Goal: Task Accomplishment & Management: Manage account settings

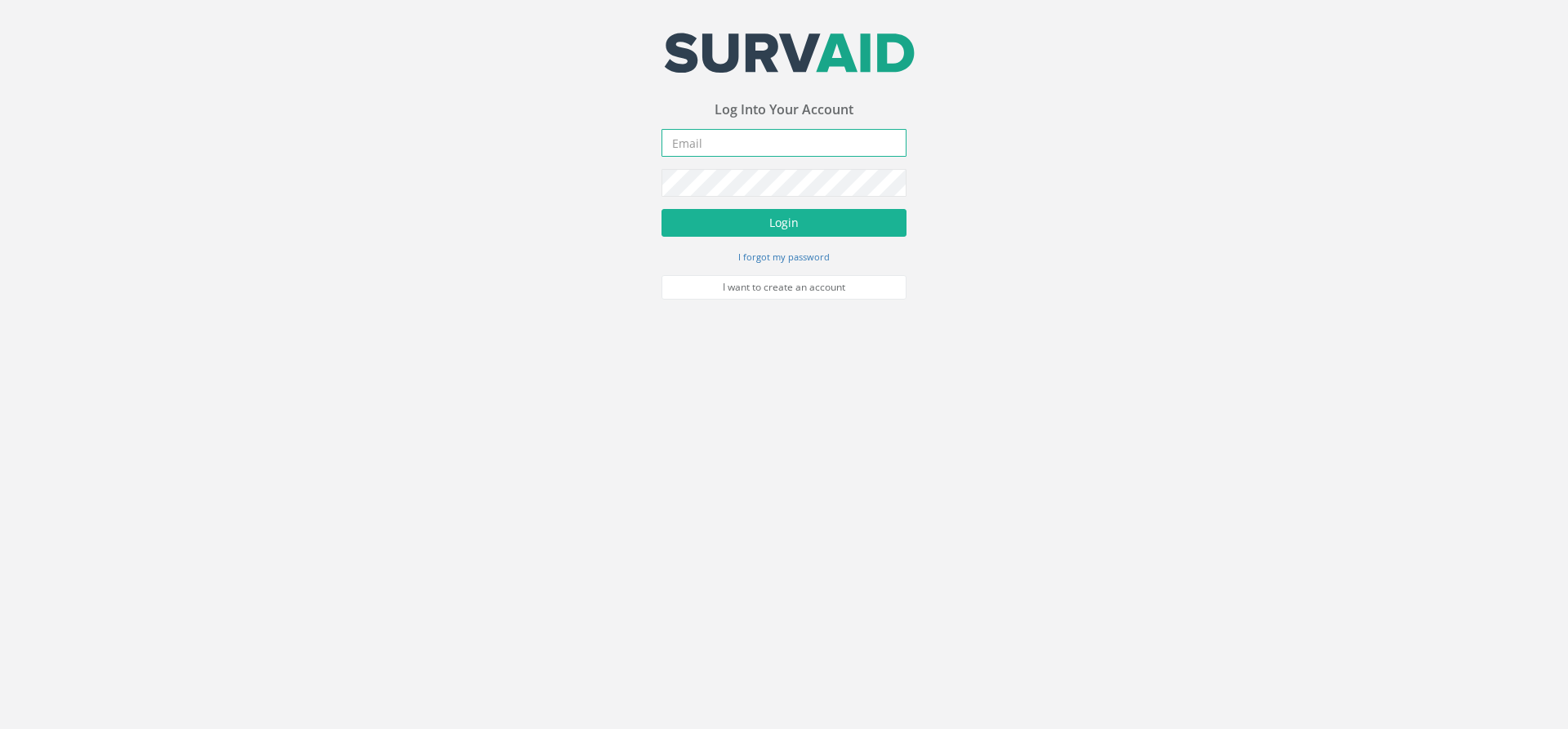
click at [680, 146] on input "email" at bounding box center [784, 142] width 245 height 28
paste input "[EMAIL_ADDRESS][DOMAIN_NAME]"
type input "[EMAIL_ADDRESS][DOMAIN_NAME]"
click at [711, 229] on button "Login" at bounding box center [784, 223] width 245 height 28
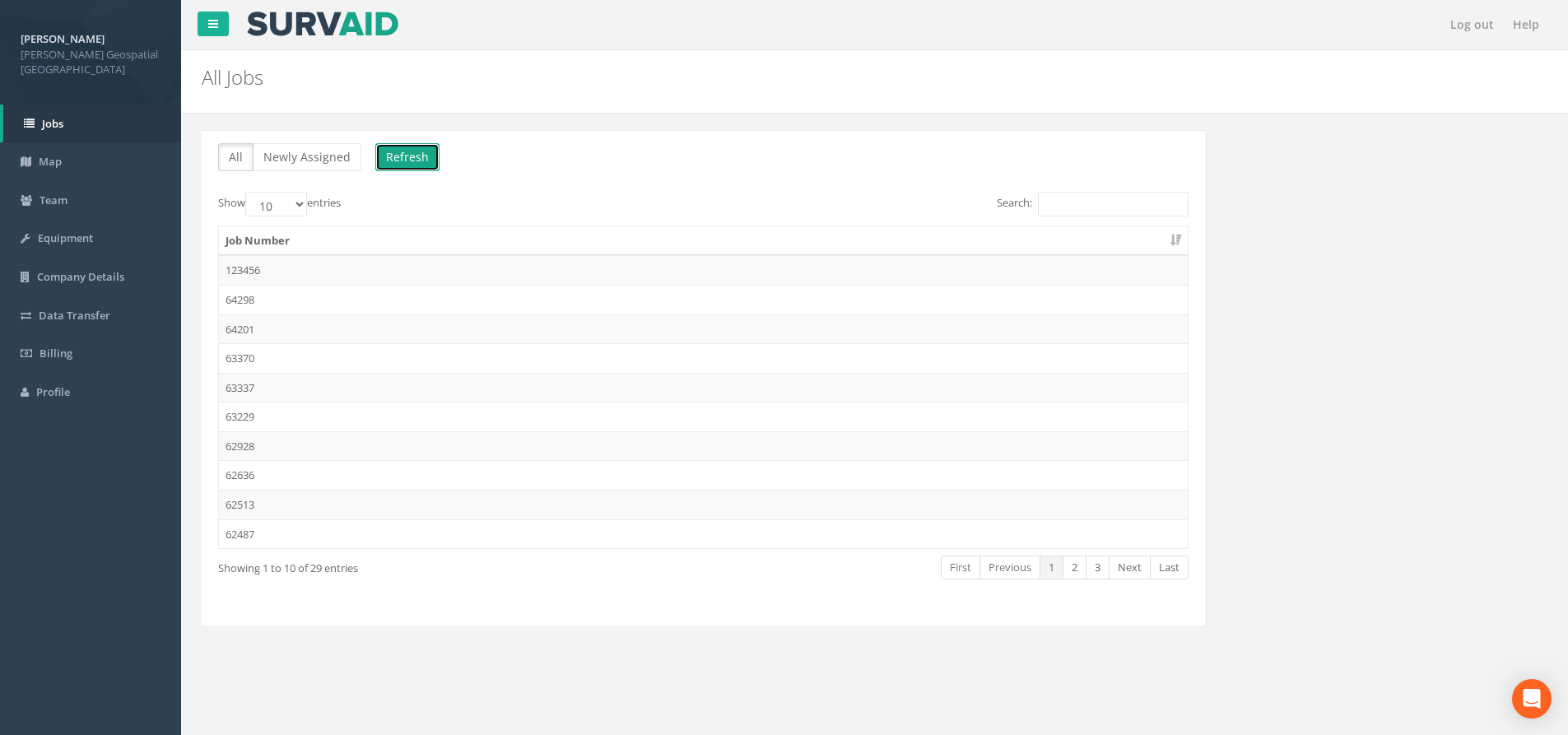
click at [423, 154] on button "Refresh" at bounding box center [407, 157] width 64 height 28
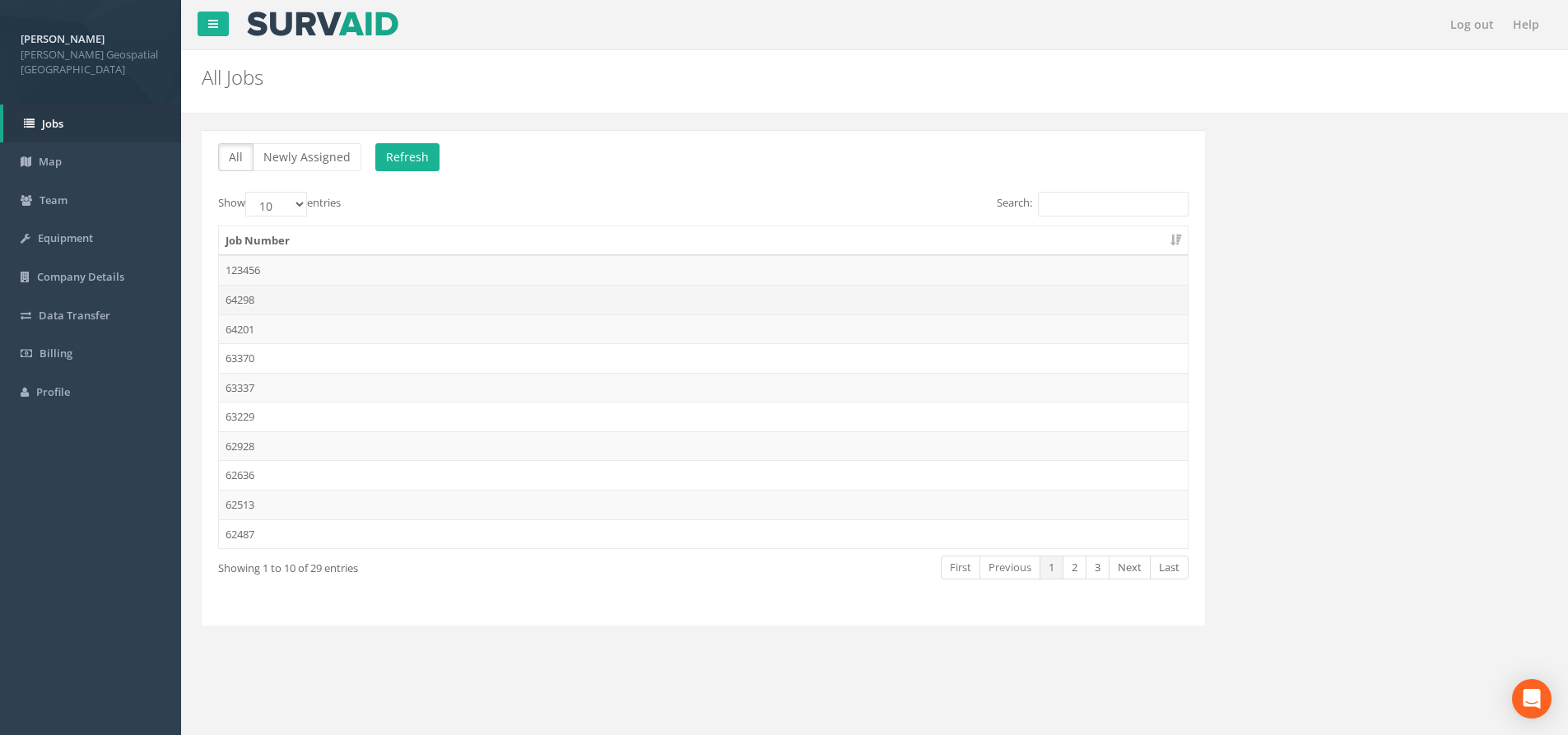
click at [261, 295] on td "64298" at bounding box center [702, 300] width 969 height 30
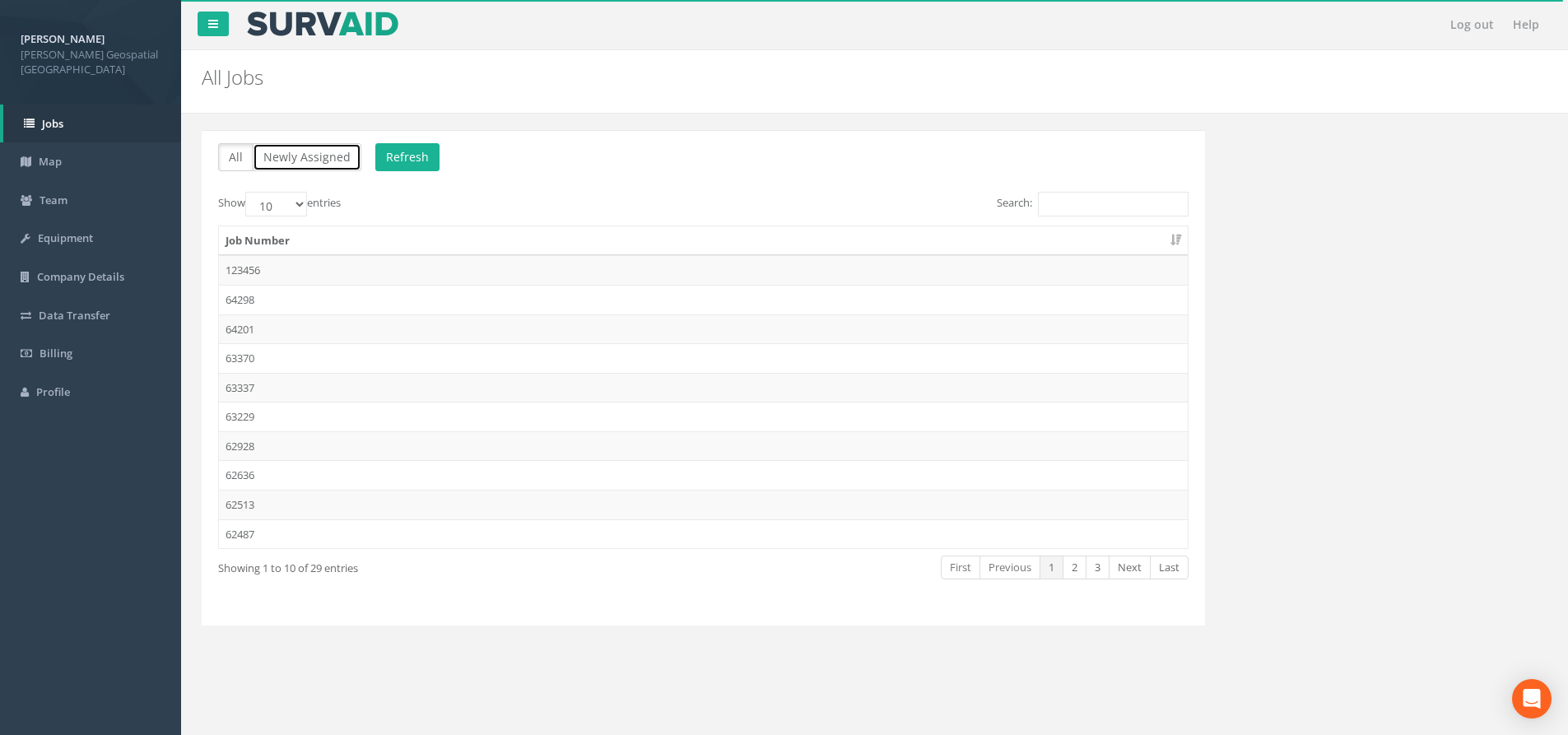
click at [303, 155] on button "Newly Assigned" at bounding box center [306, 157] width 108 height 28
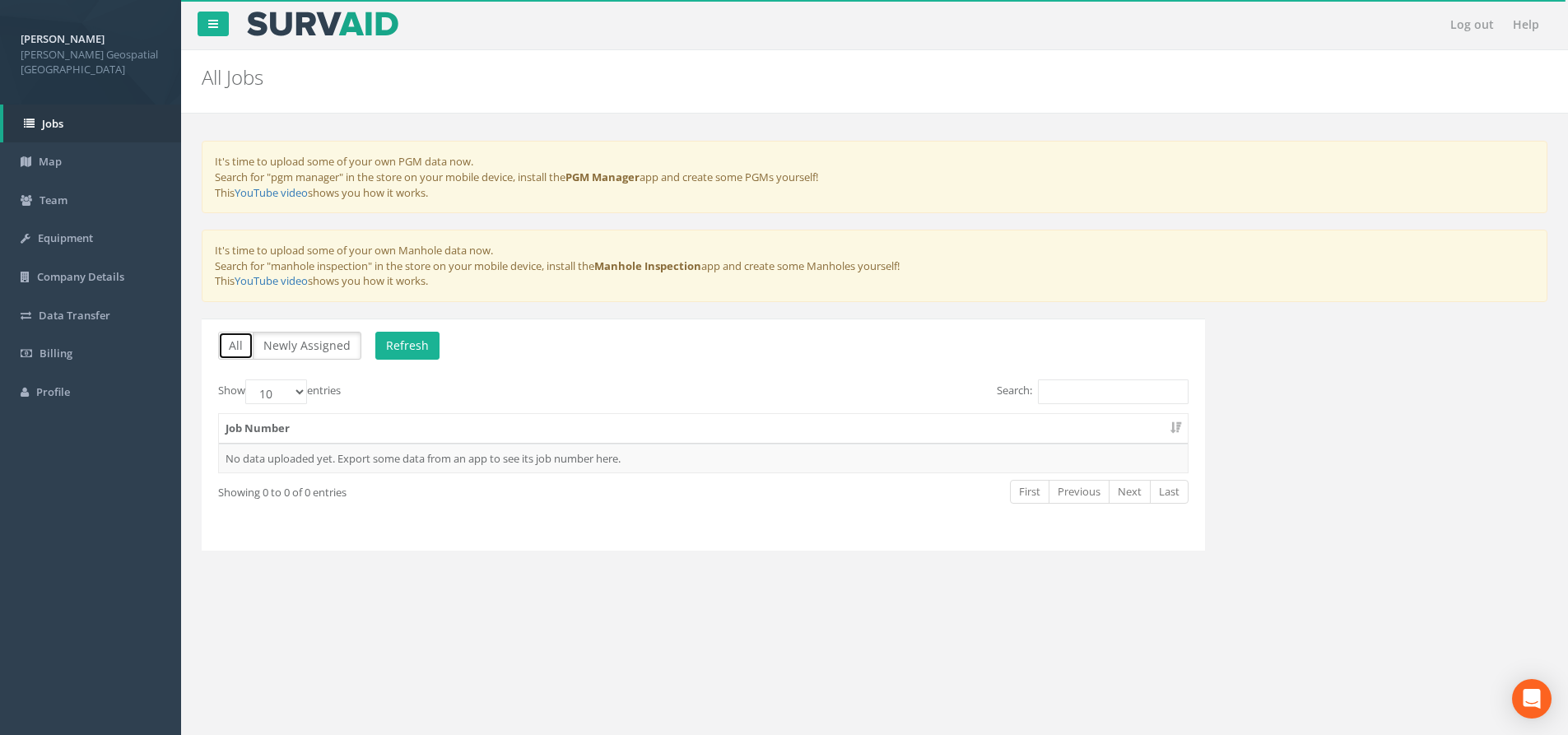
click at [243, 344] on button "All" at bounding box center [236, 346] width 35 height 28
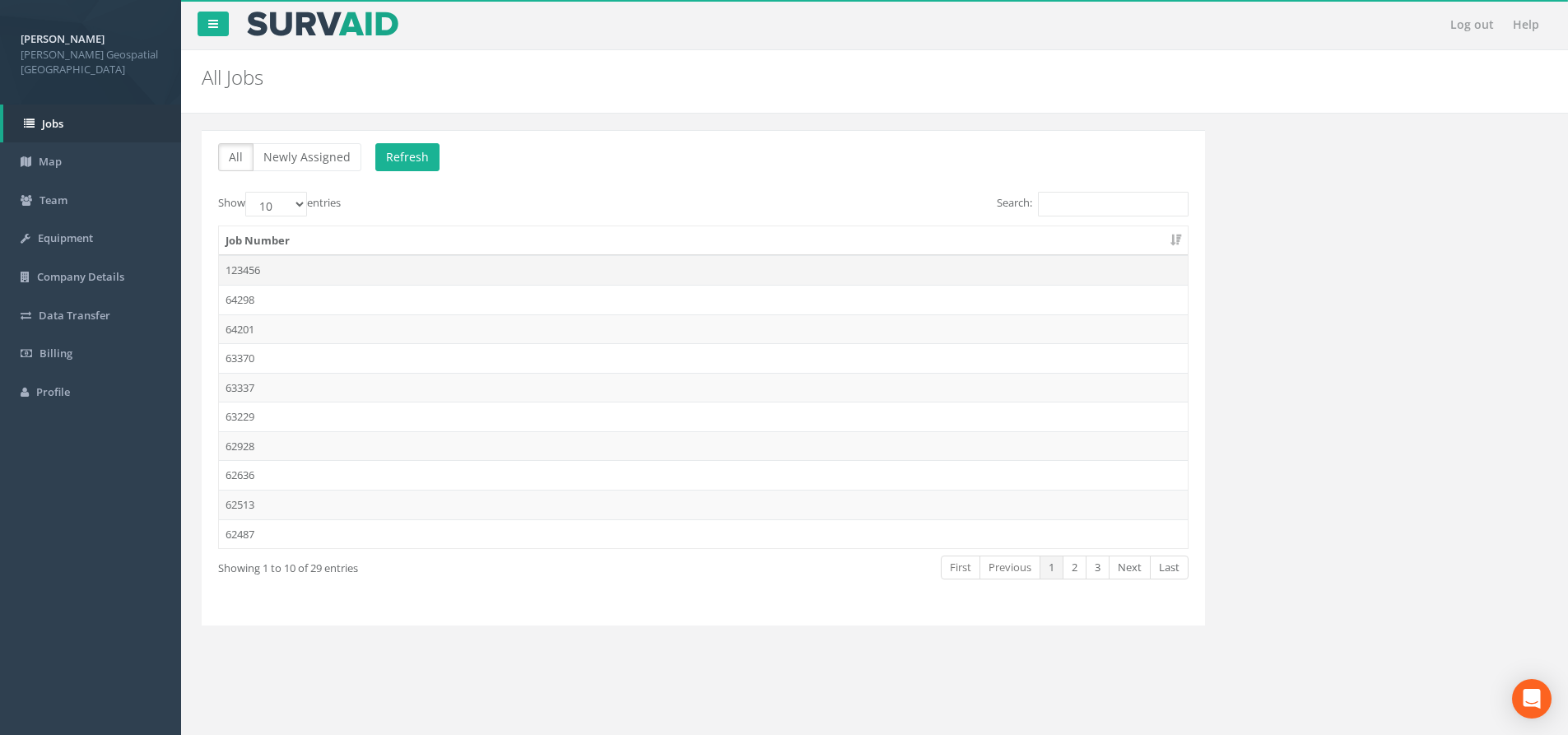
click at [268, 277] on td "123456" at bounding box center [702, 270] width 969 height 30
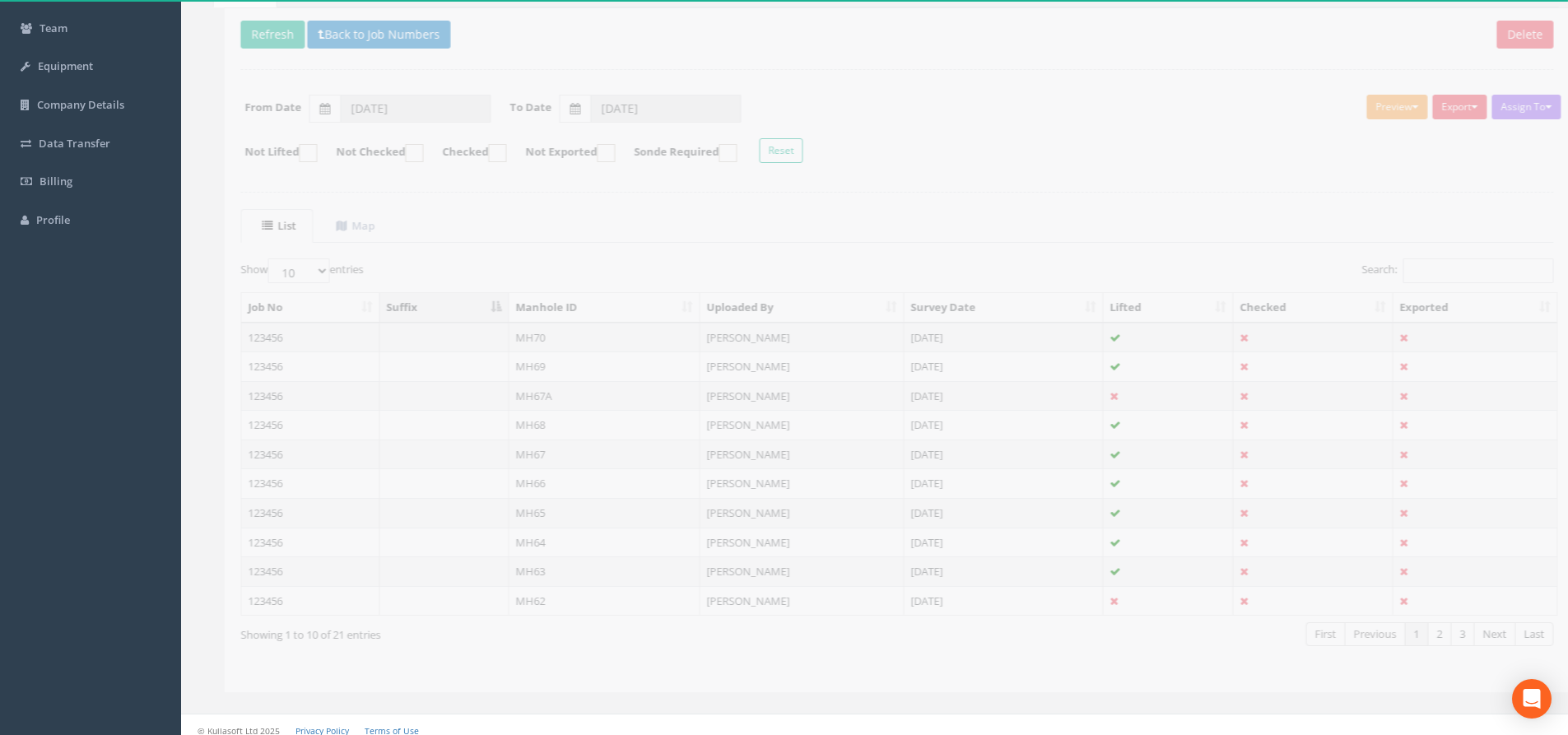
scroll to position [183, 0]
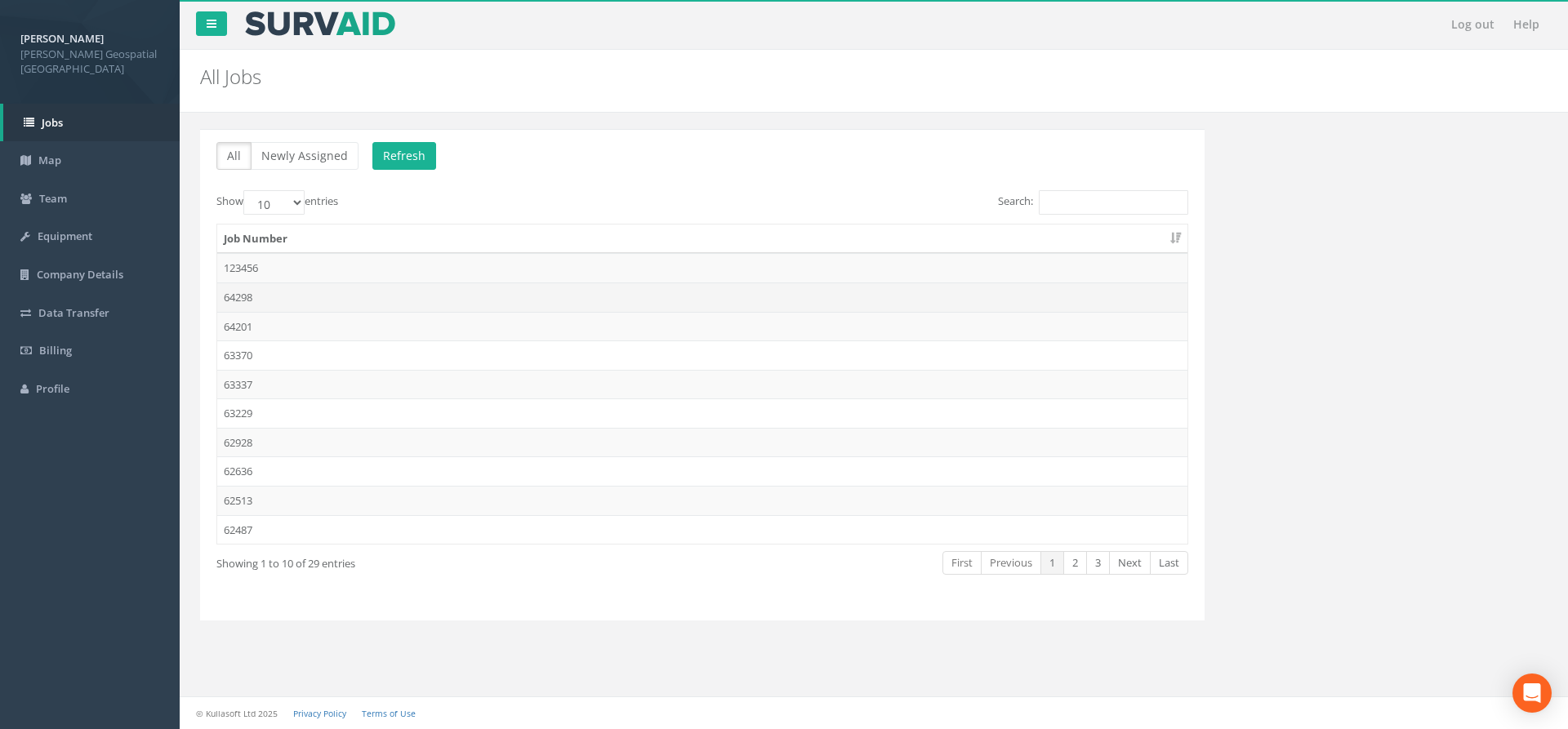
click at [263, 289] on td "64298" at bounding box center [701, 297] width 970 height 30
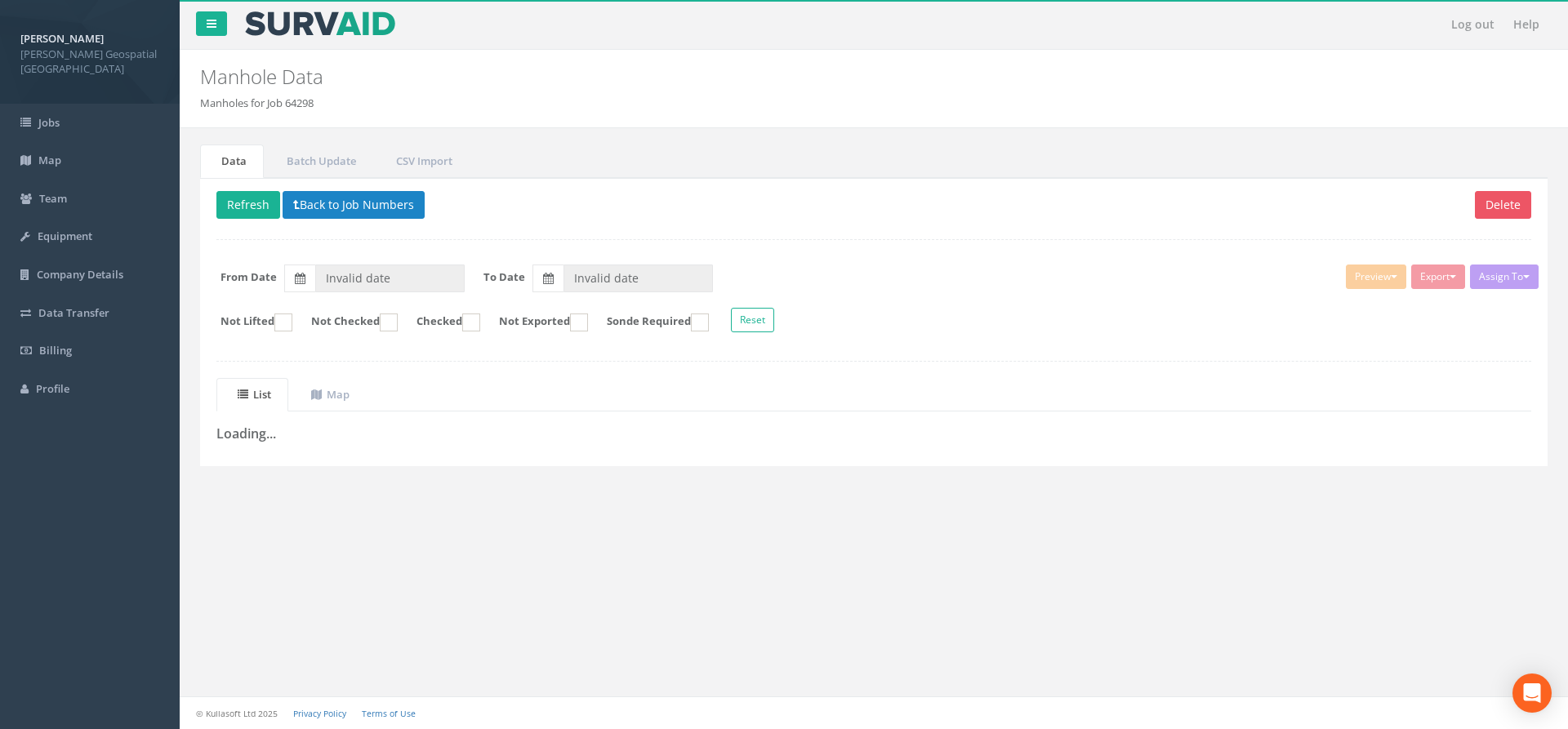
type input "[DATE]"
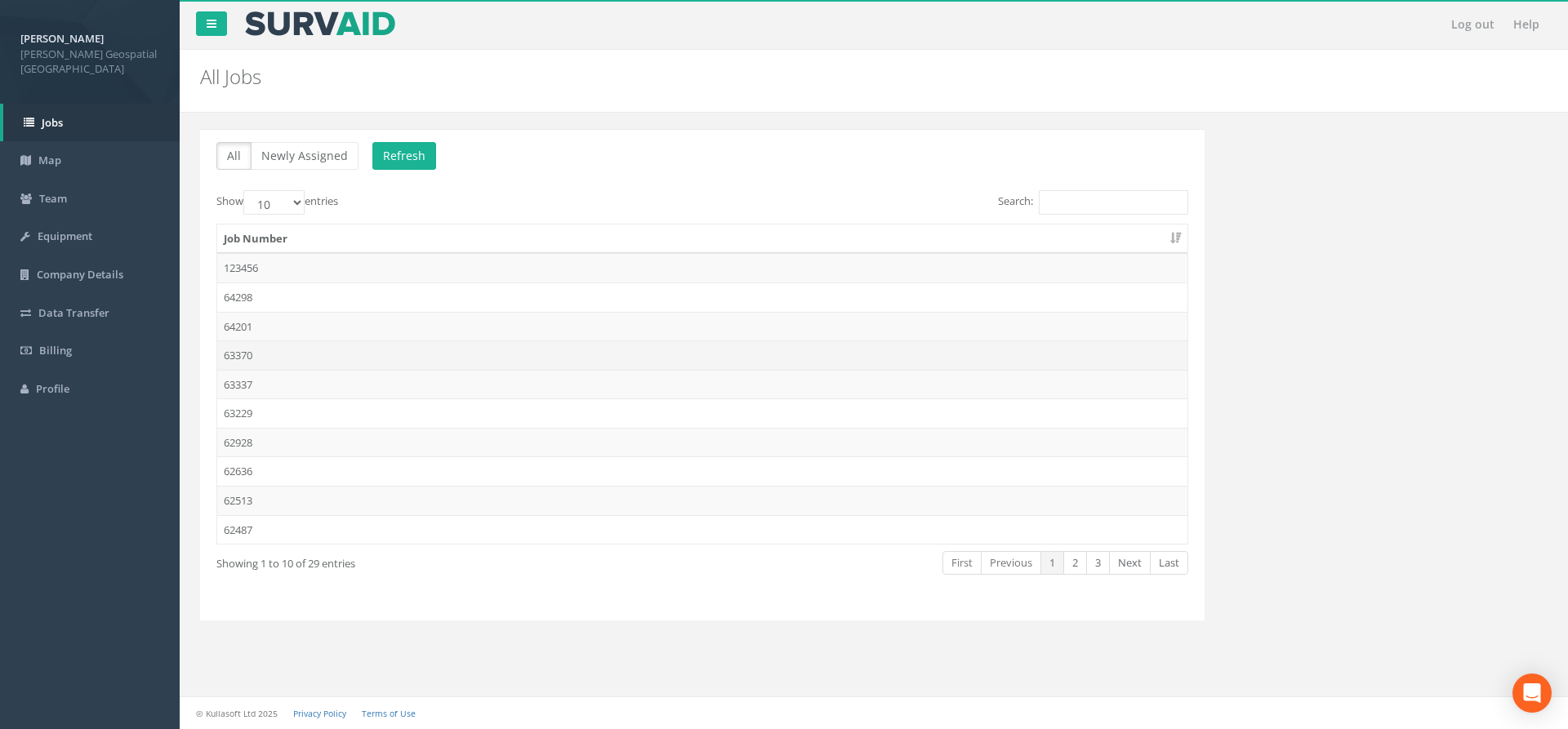
click at [299, 351] on td "63370" at bounding box center [701, 355] width 970 height 30
click at [251, 349] on td "63370" at bounding box center [701, 355] width 970 height 30
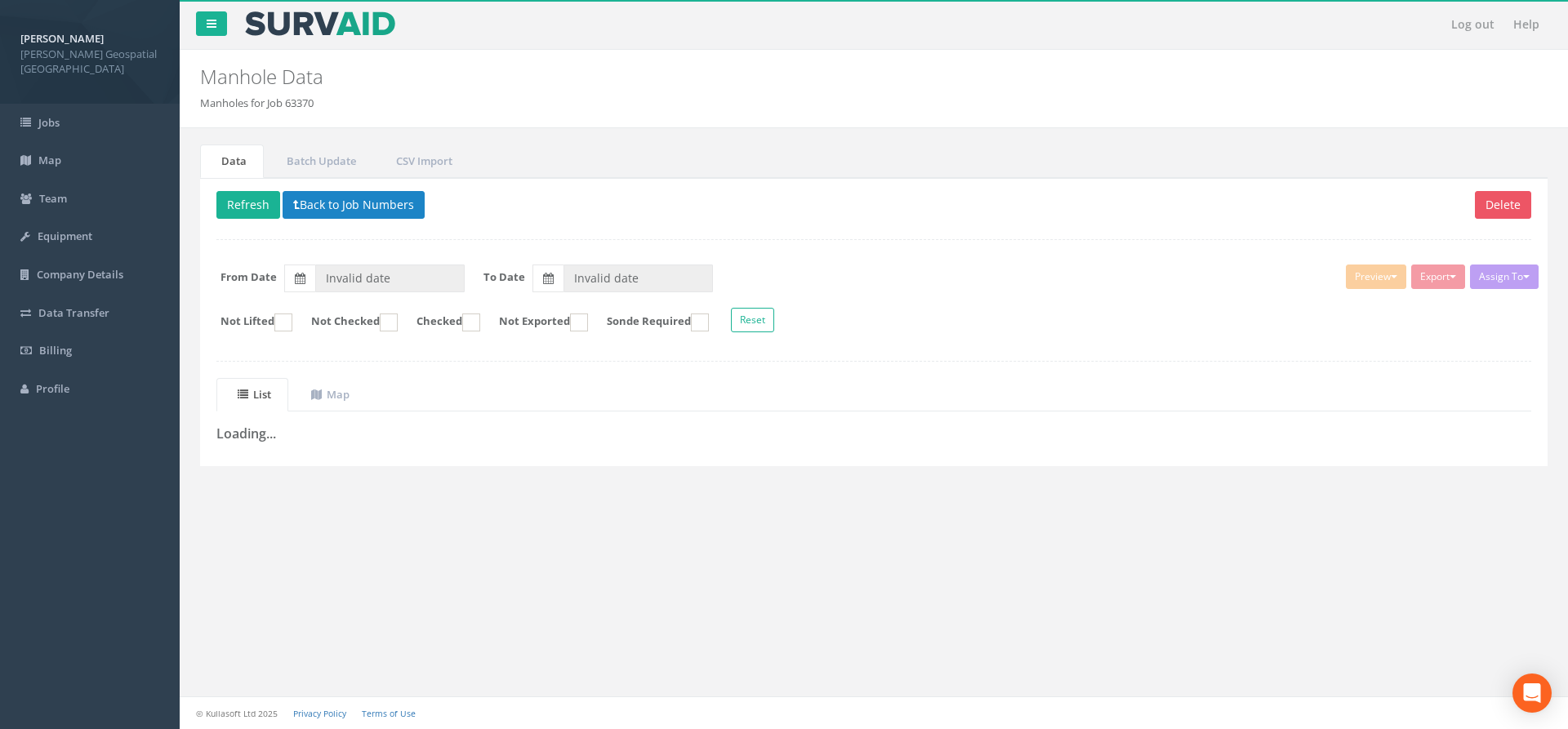
type input "[DATE]"
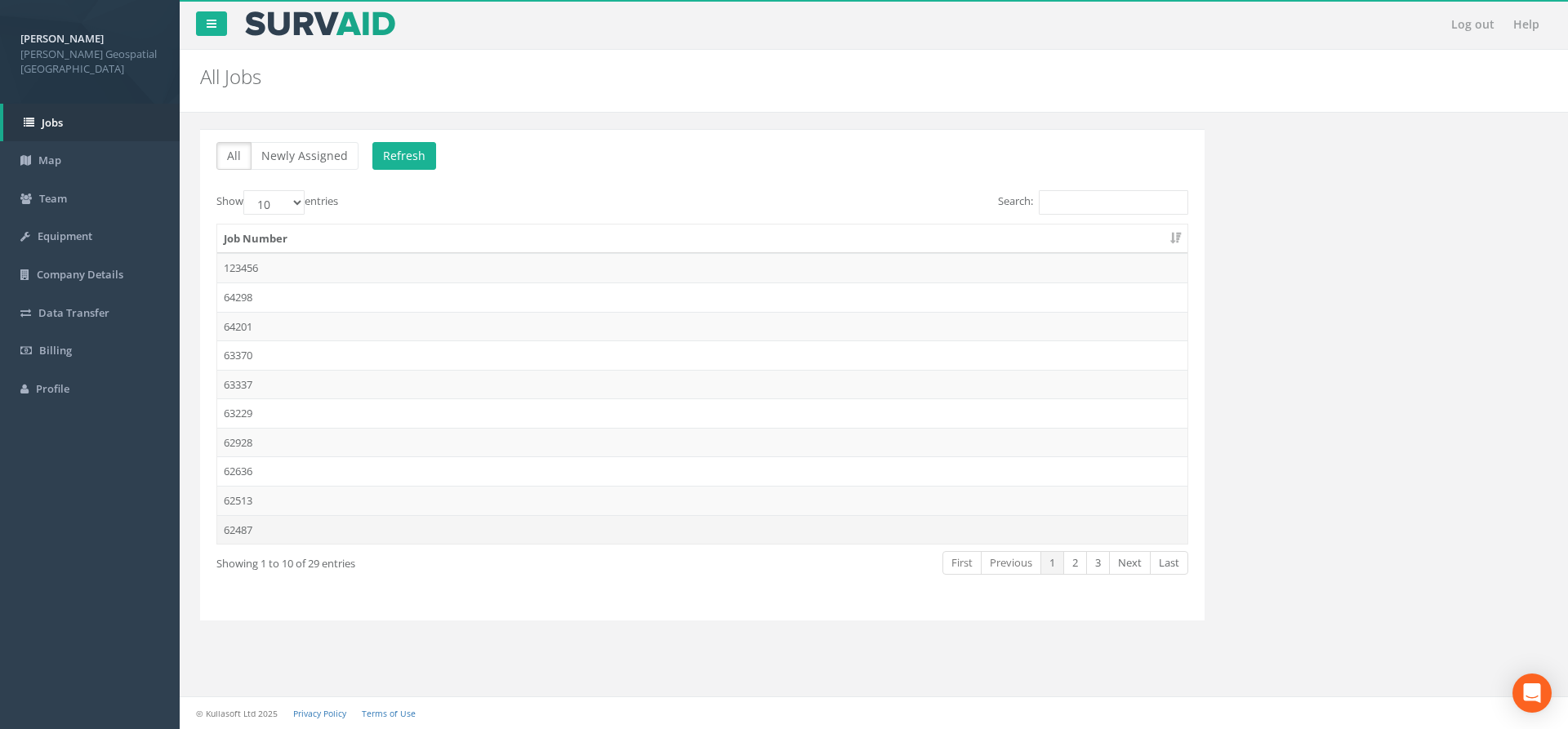
click at [263, 527] on td "62487" at bounding box center [701, 529] width 970 height 30
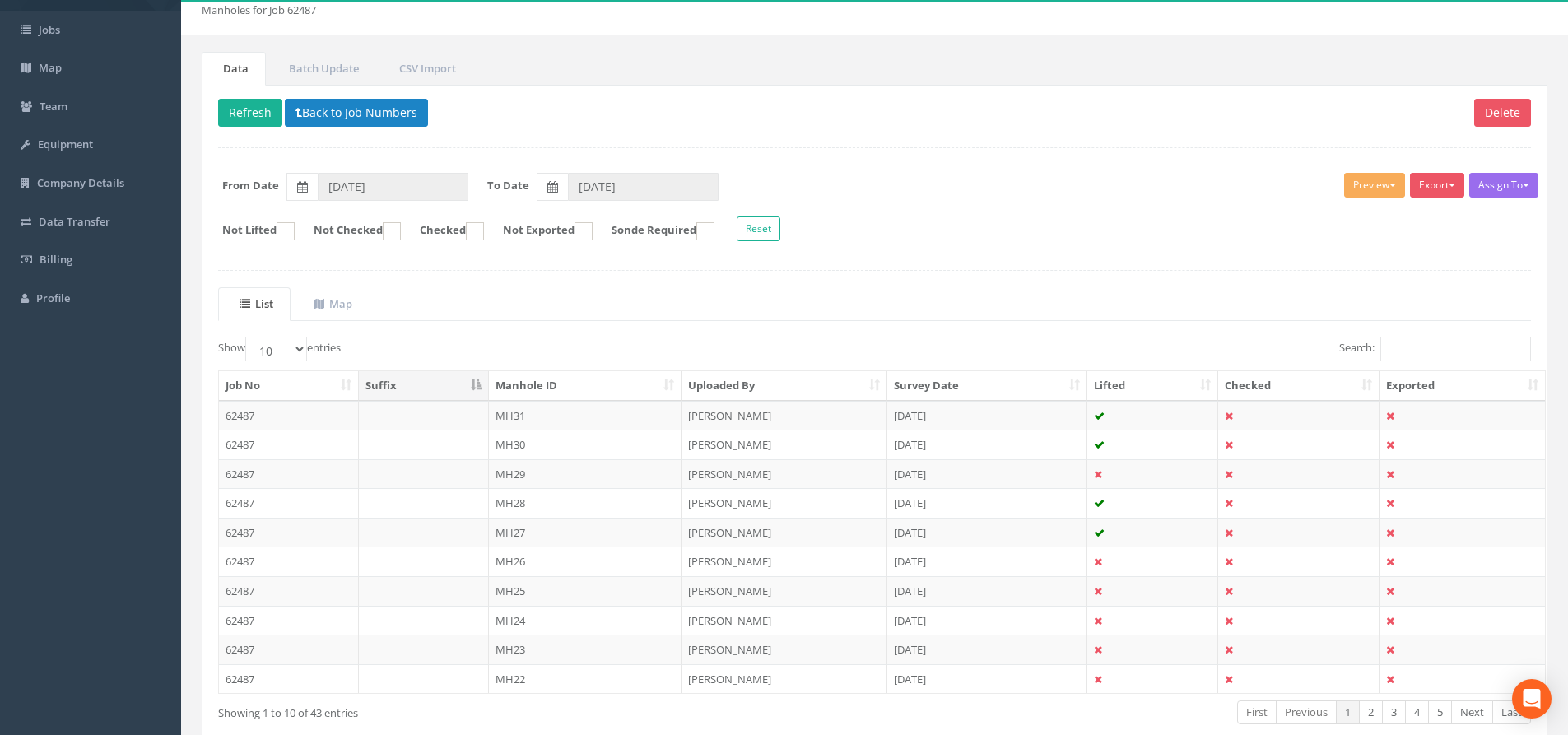
scroll to position [183, 0]
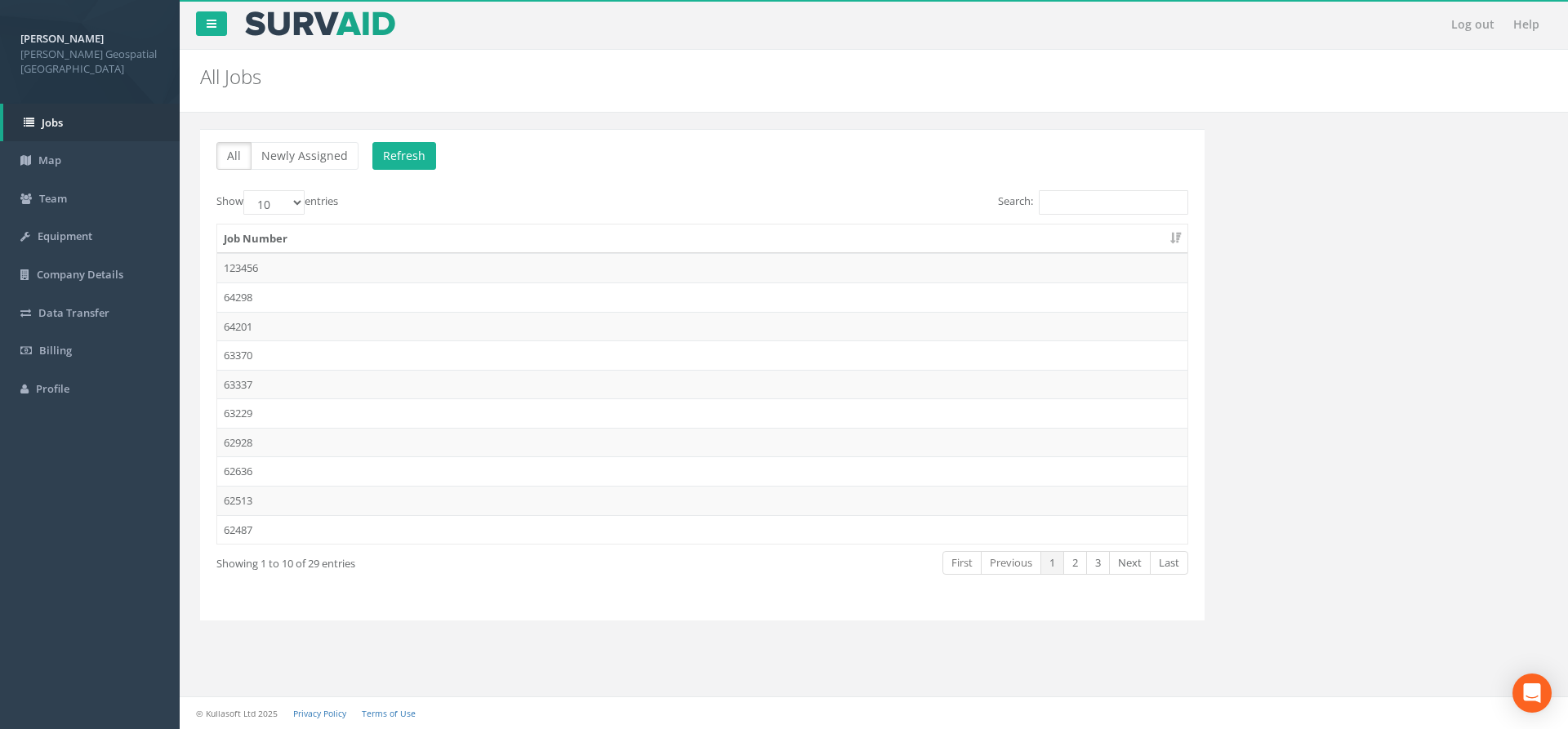
click at [284, 14] on image at bounding box center [319, 23] width 153 height 25
click at [224, 86] on h2 "All Jobs" at bounding box center [759, 76] width 1119 height 21
click at [302, 209] on select "10 25 50 100" at bounding box center [274, 202] width 61 height 25
click at [246, 191] on select "10 25 50 100" at bounding box center [274, 202] width 61 height 25
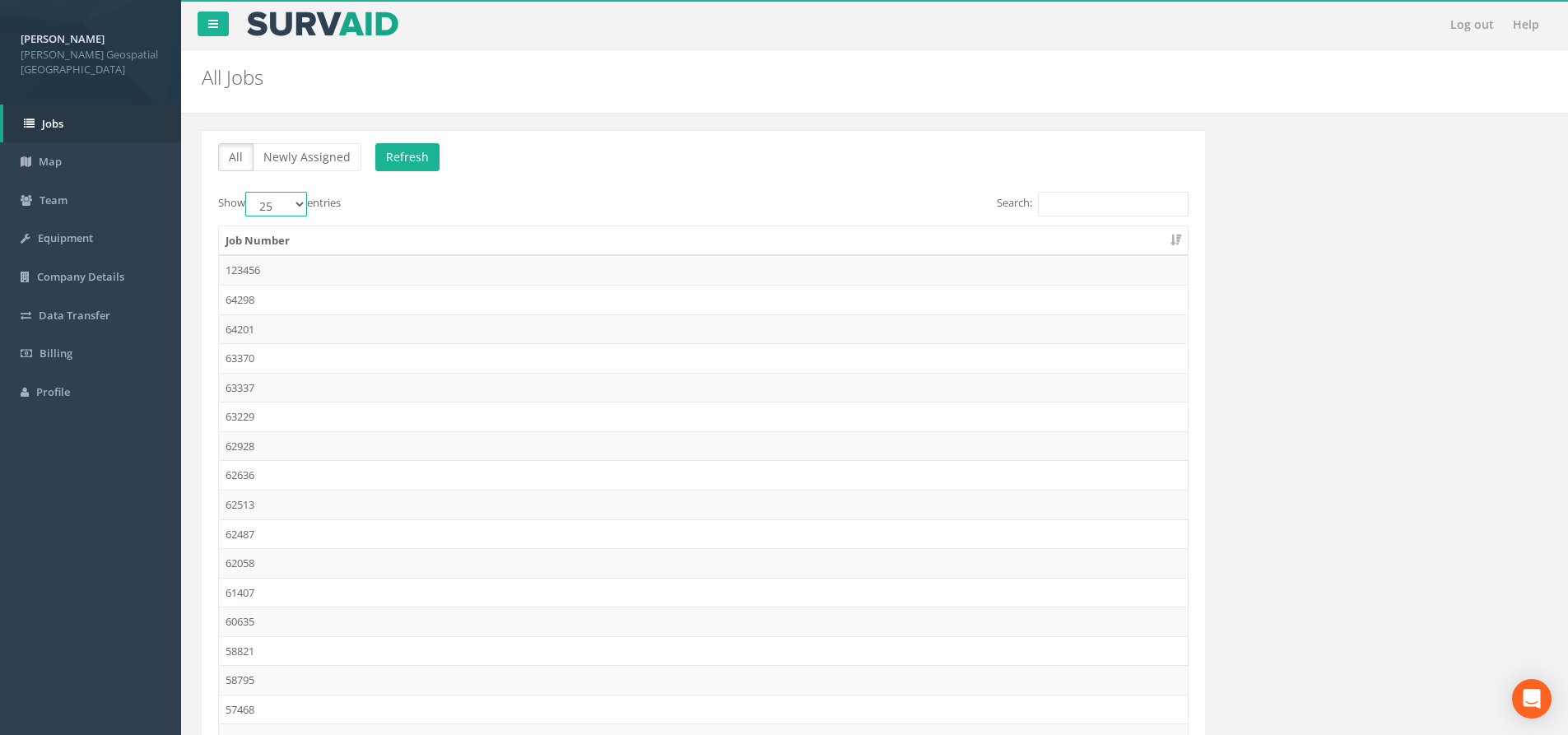
click at [298, 213] on select "10 25 50 100" at bounding box center [276, 204] width 61 height 25
select select "100"
click at [248, 192] on select "10 25 50 100" at bounding box center [276, 204] width 61 height 25
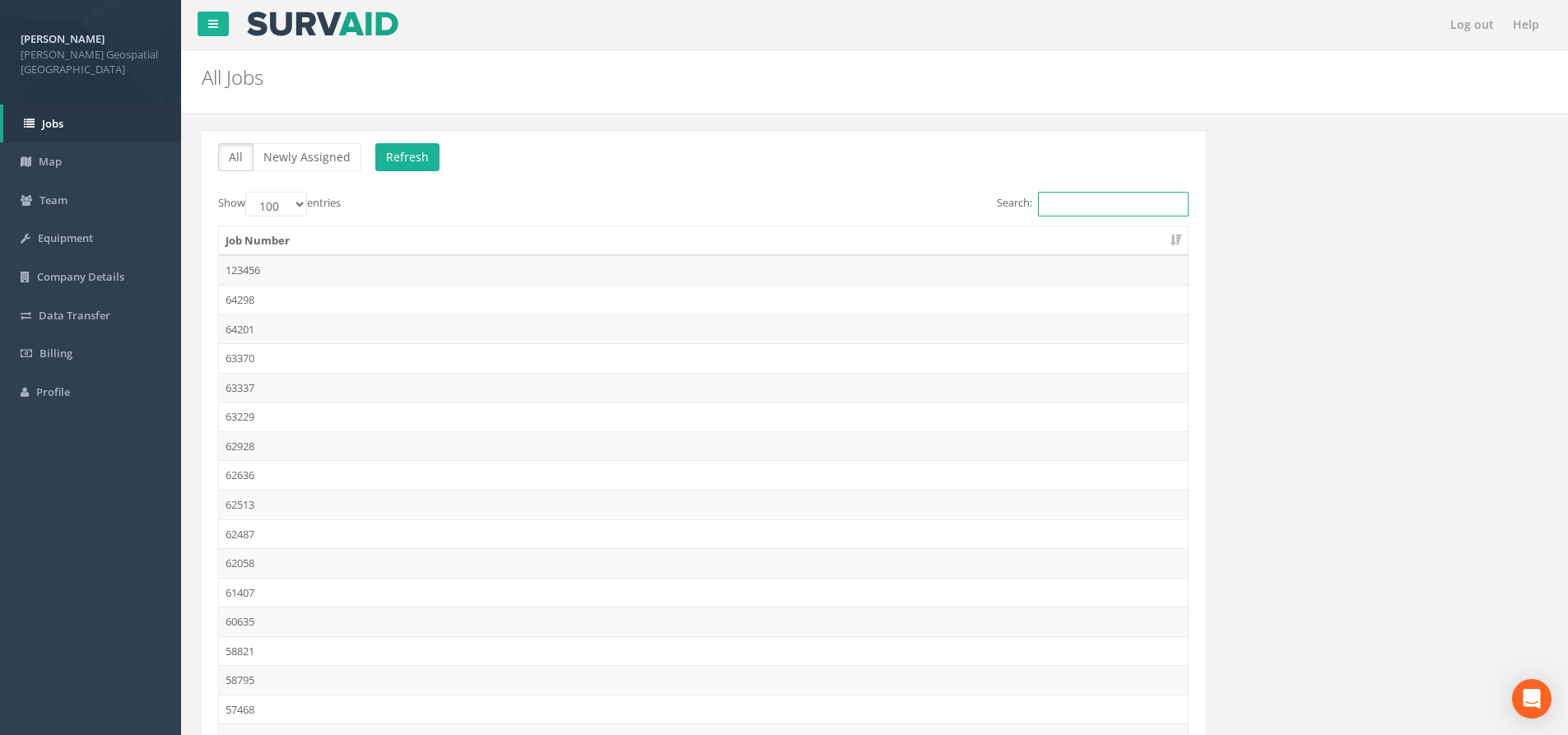
click at [1122, 209] on input "Search:" at bounding box center [1113, 204] width 150 height 25
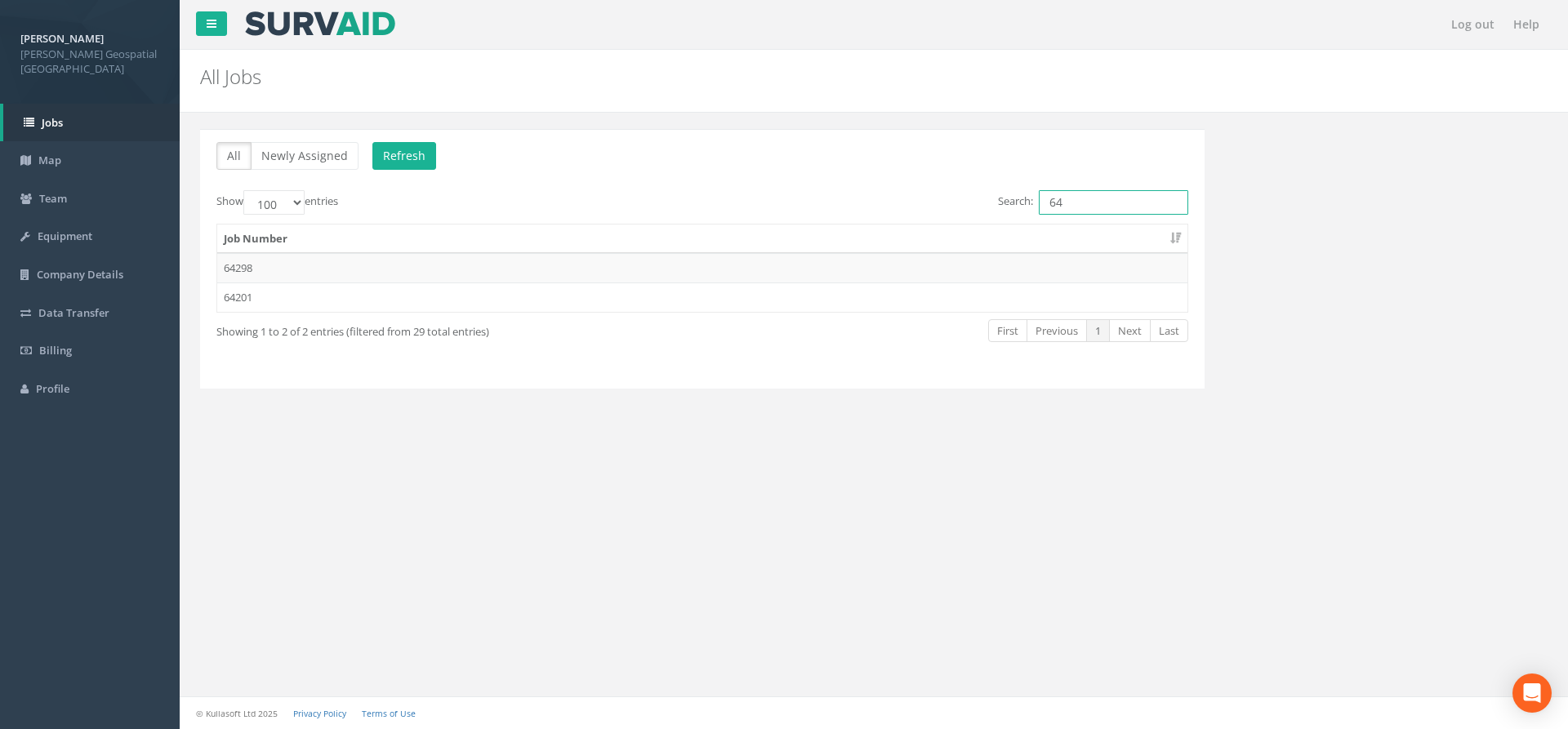
type input "6"
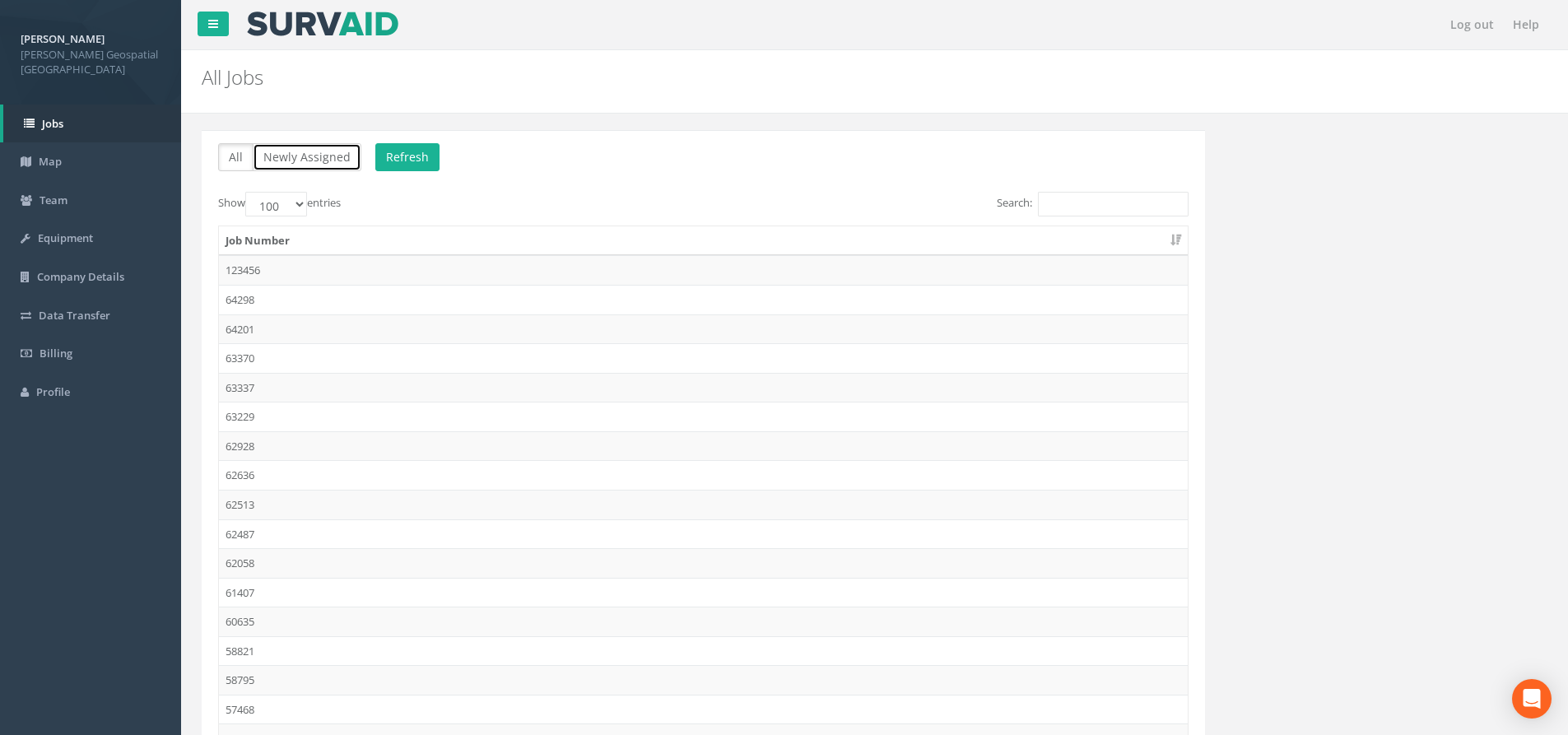
click at [309, 151] on button "Newly Assigned" at bounding box center [306, 157] width 108 height 28
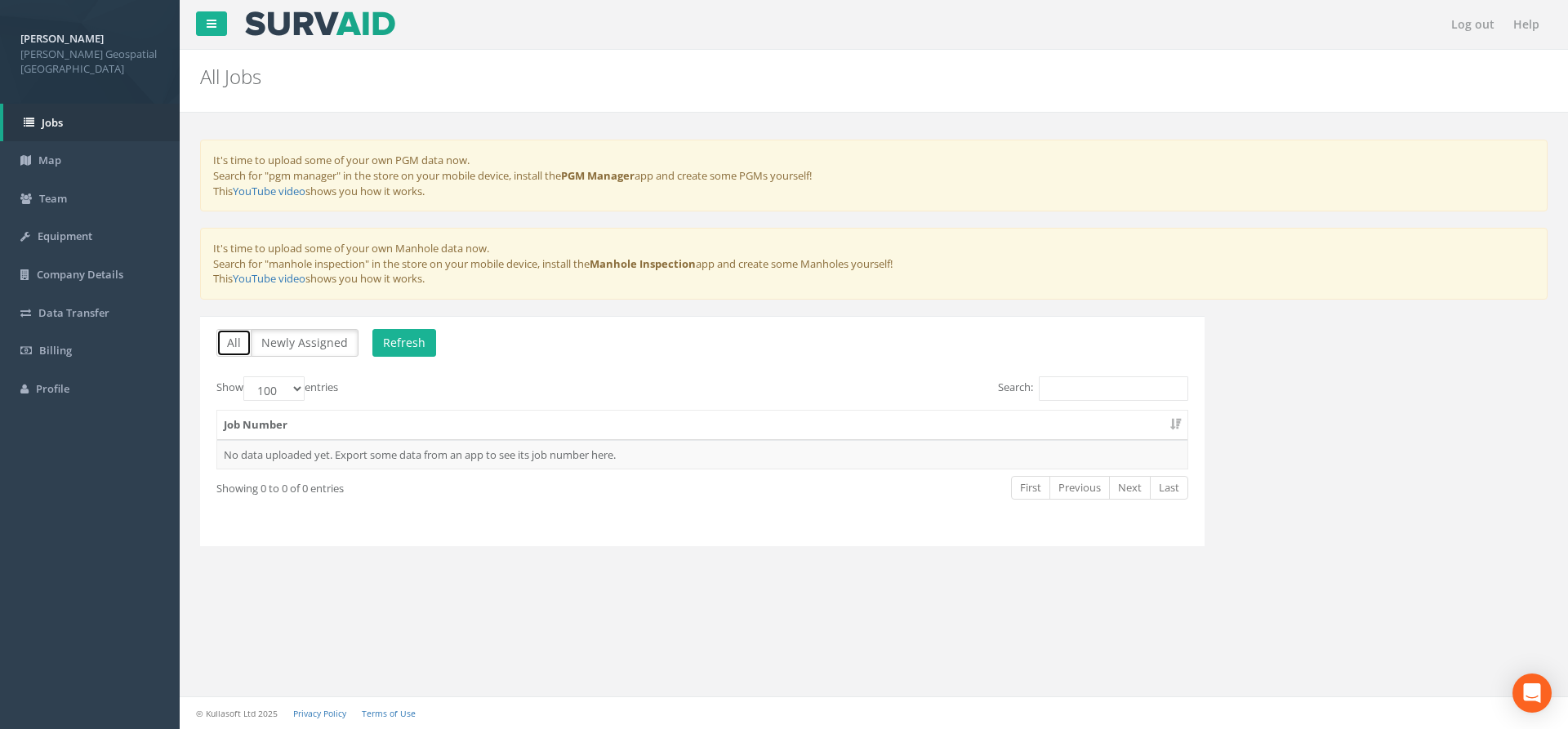
click at [246, 343] on button "All" at bounding box center [234, 343] width 35 height 28
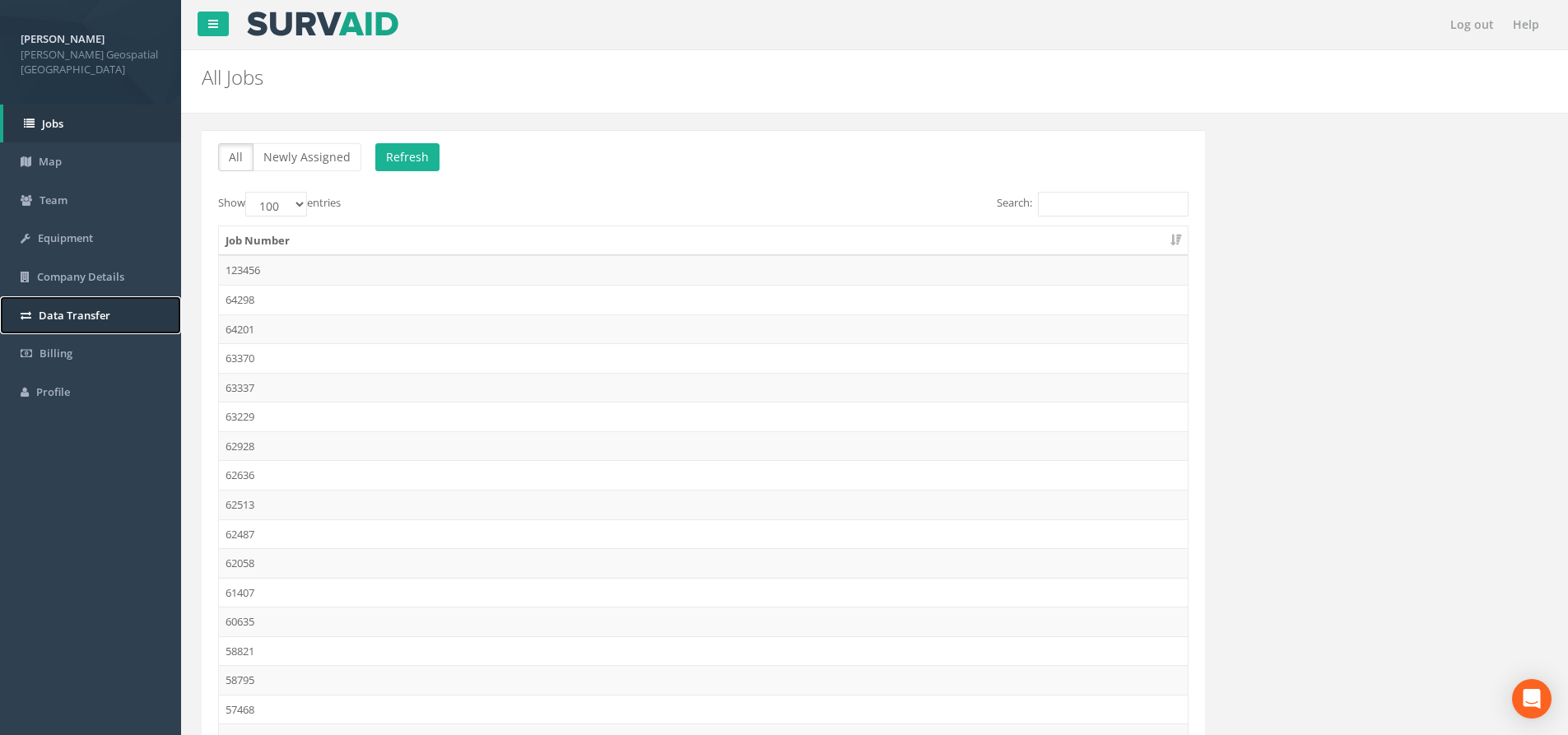
click at [102, 296] on link "Data Transfer" at bounding box center [90, 315] width 181 height 38
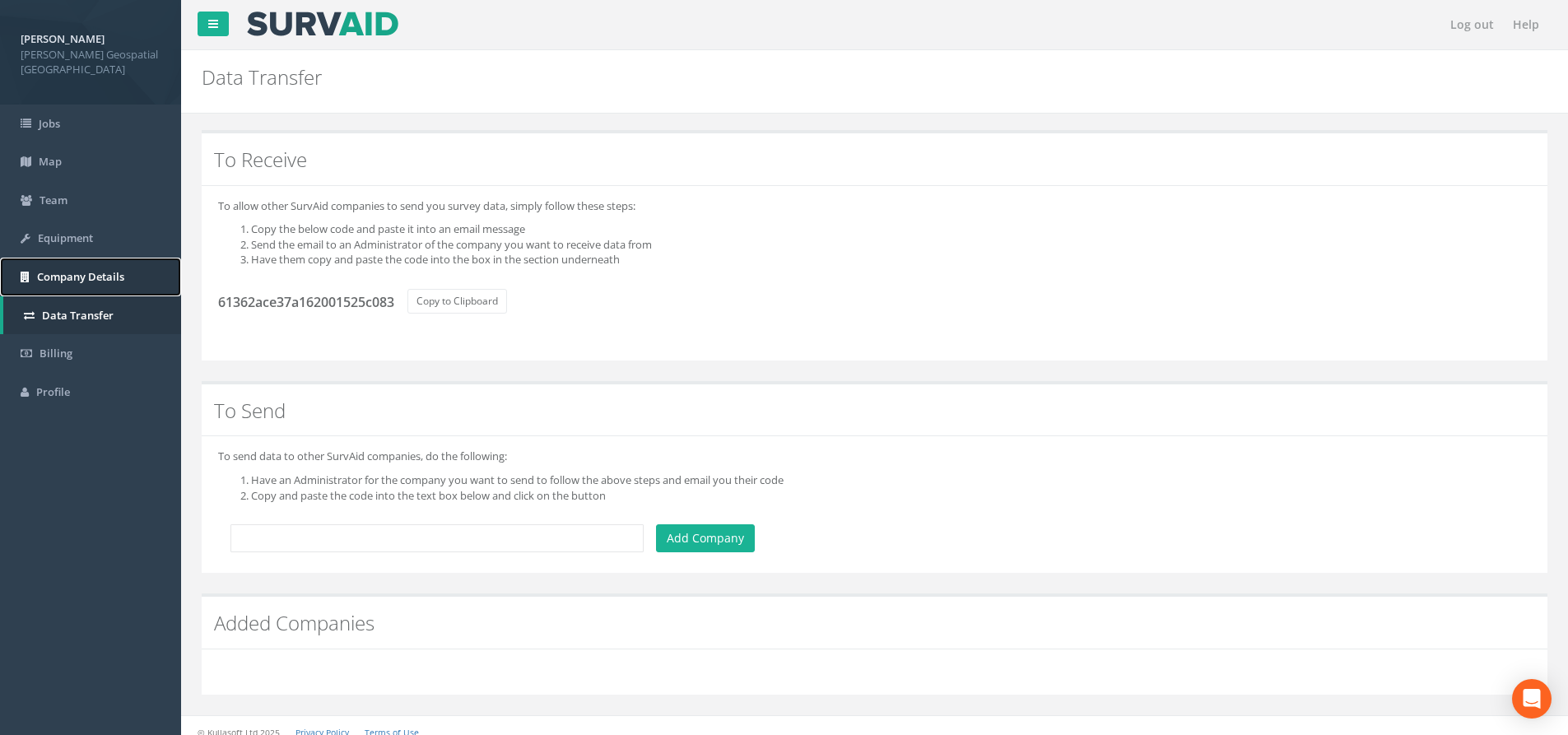
click at [102, 269] on span "Company Details" at bounding box center [80, 276] width 87 height 15
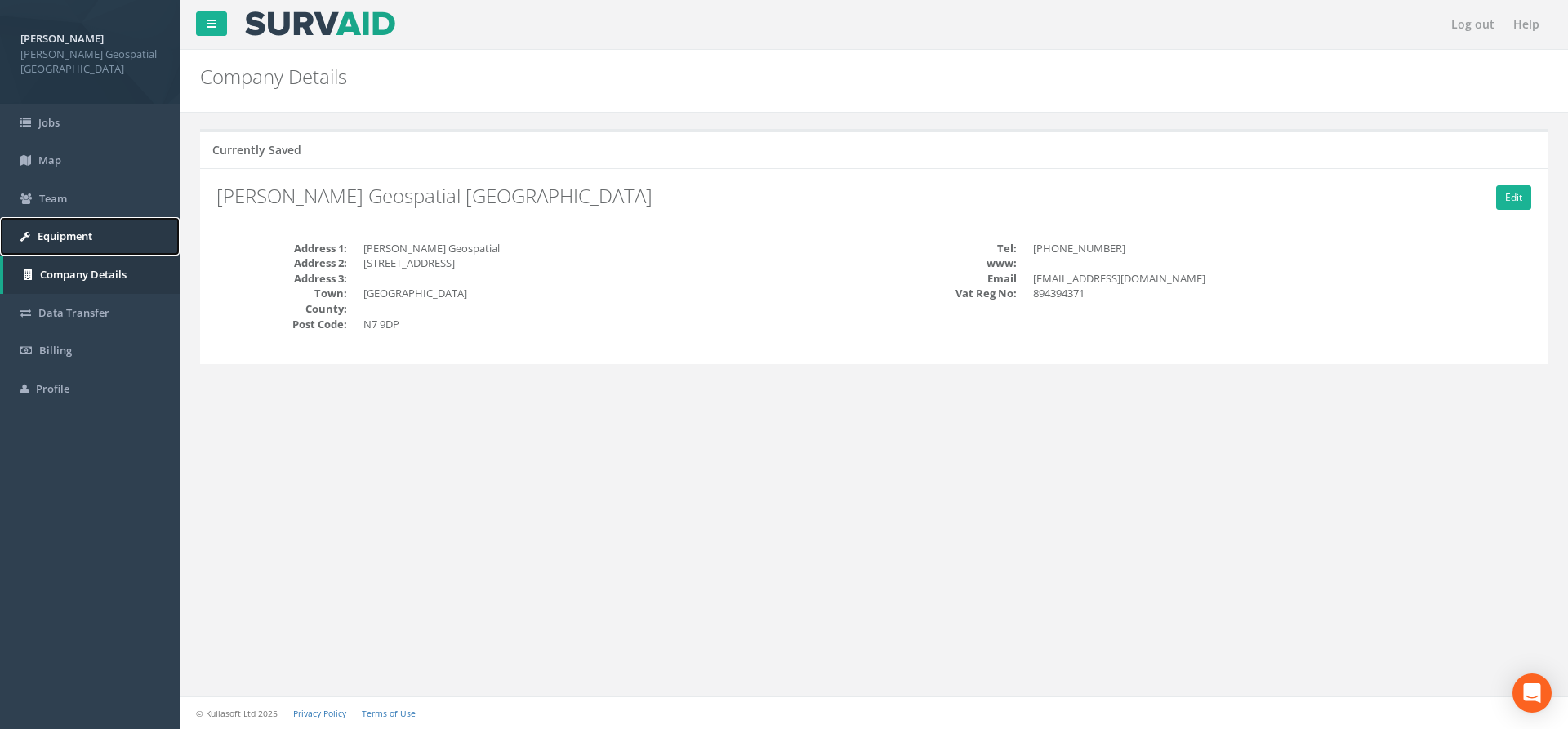
click at [114, 217] on link "Equipment" at bounding box center [90, 235] width 180 height 38
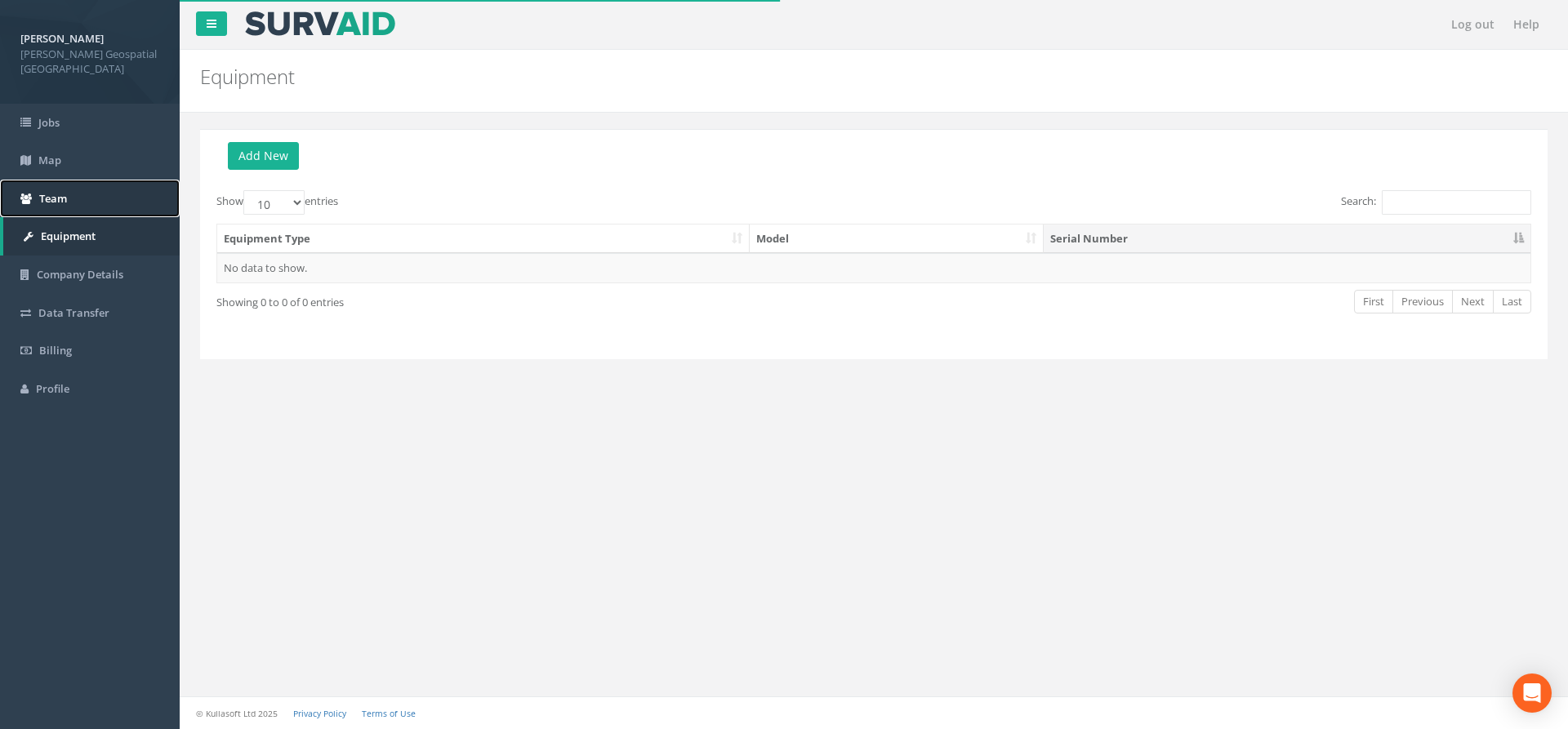
click at [118, 197] on link "Team" at bounding box center [90, 198] width 180 height 38
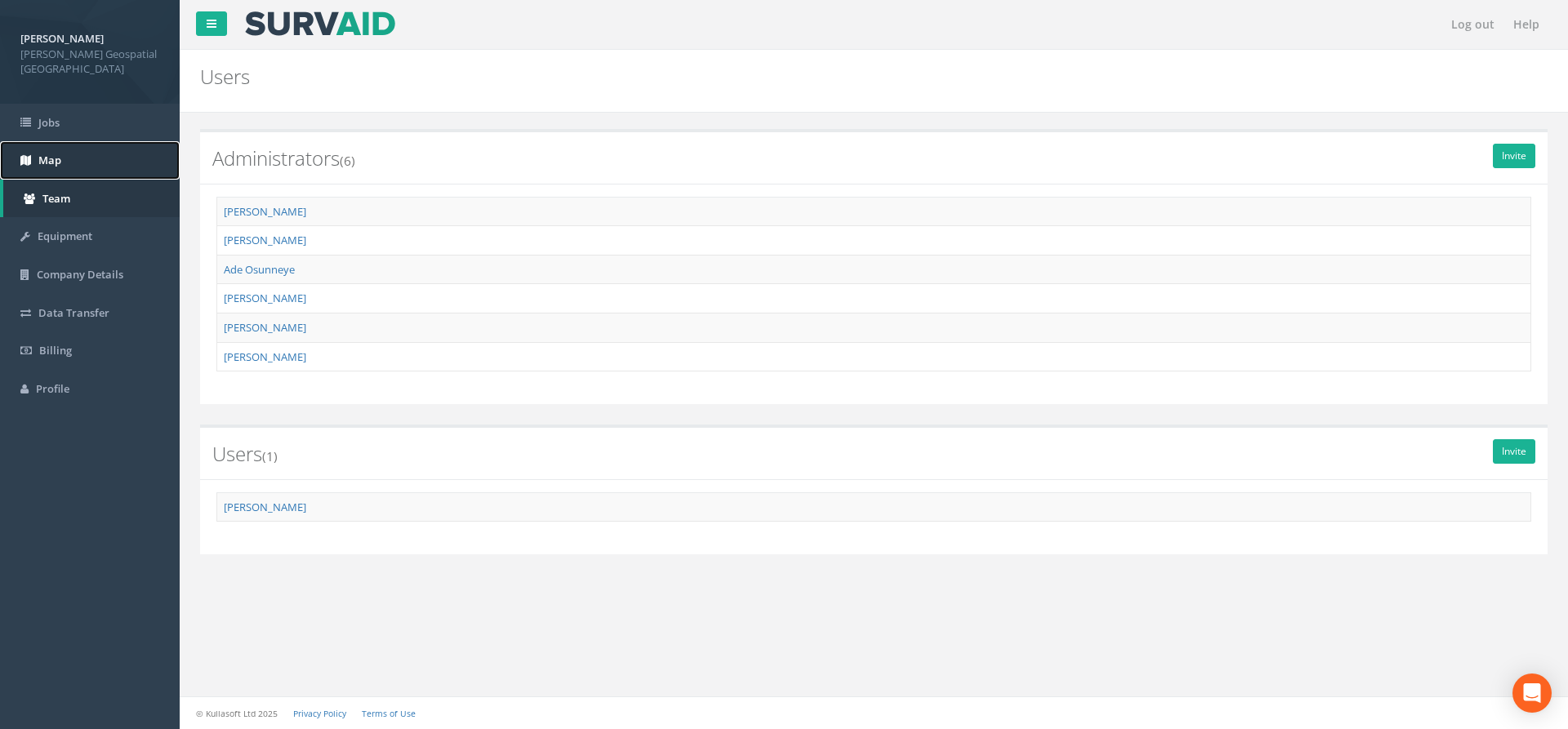
click at [105, 151] on link "Map" at bounding box center [90, 160] width 180 height 38
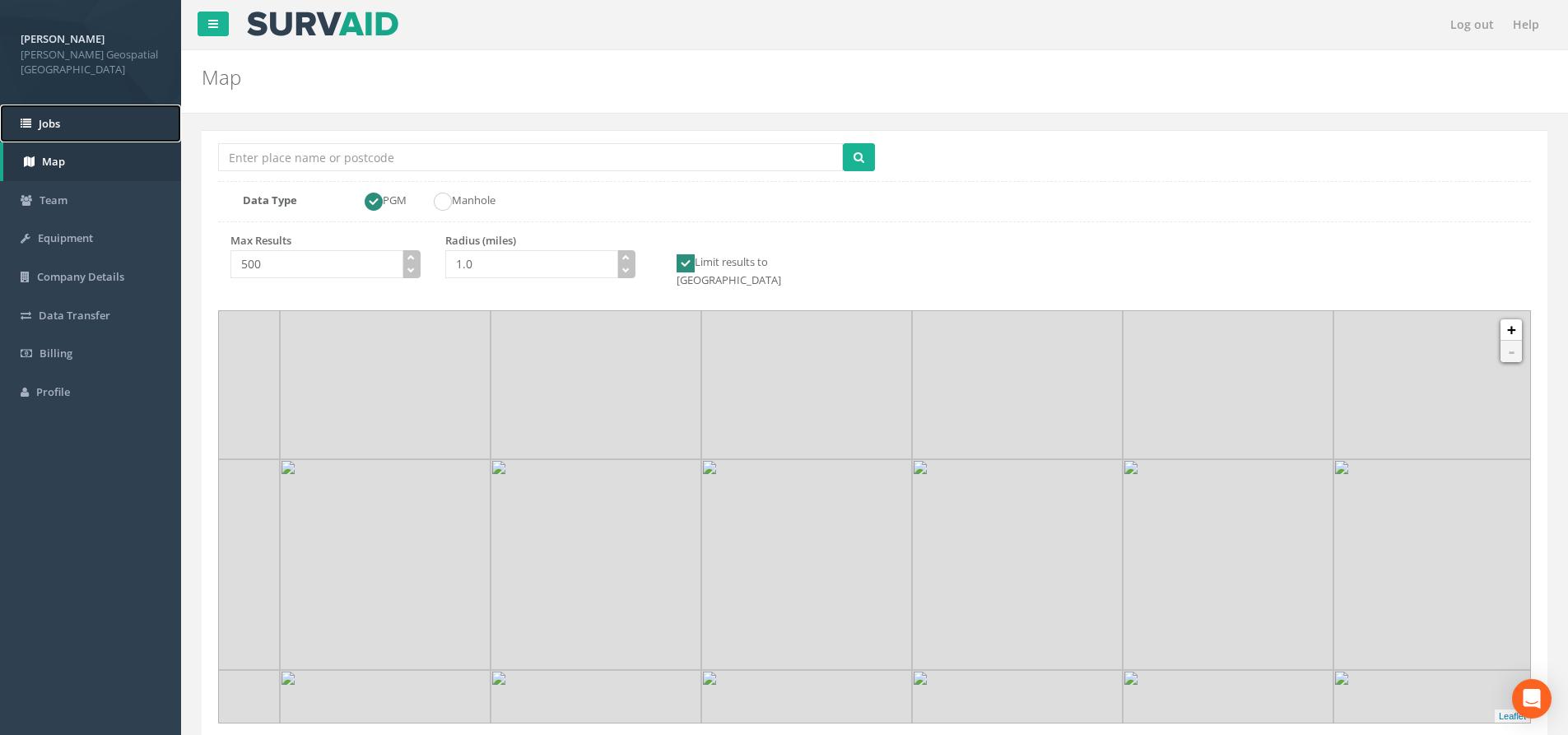
click at [108, 116] on link "Jobs" at bounding box center [90, 123] width 181 height 38
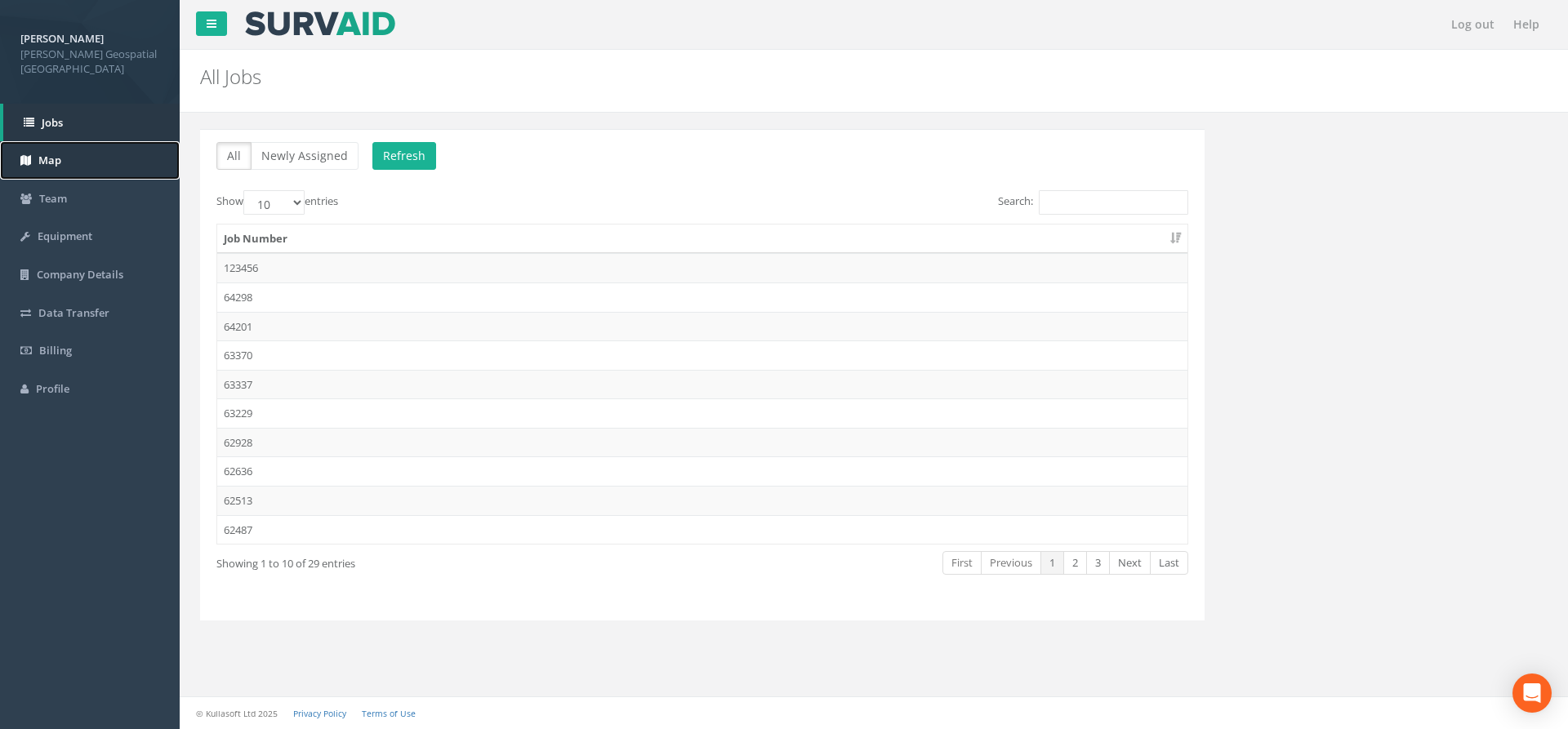
click at [114, 158] on link "Map" at bounding box center [90, 160] width 180 height 38
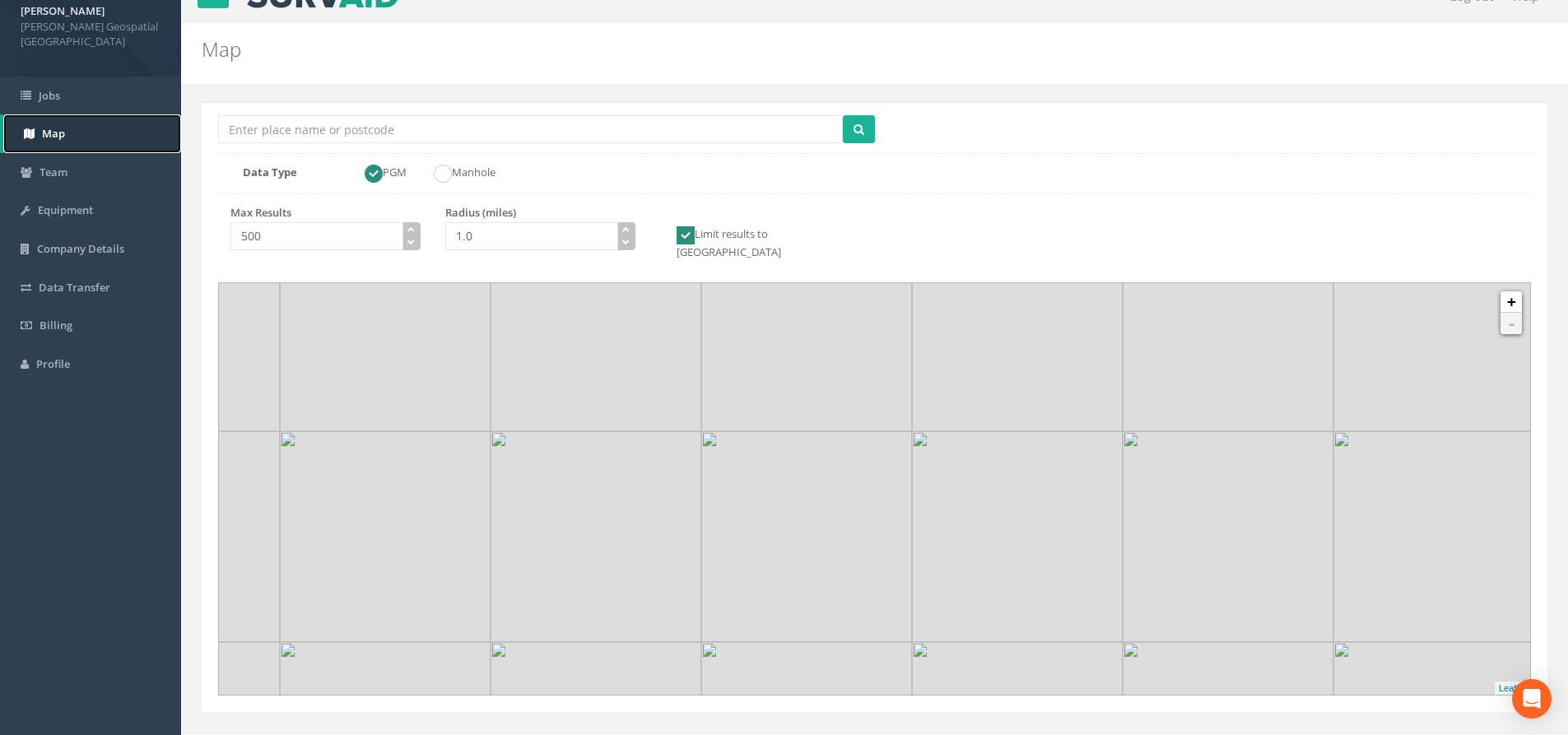
scroll to position [44, 0]
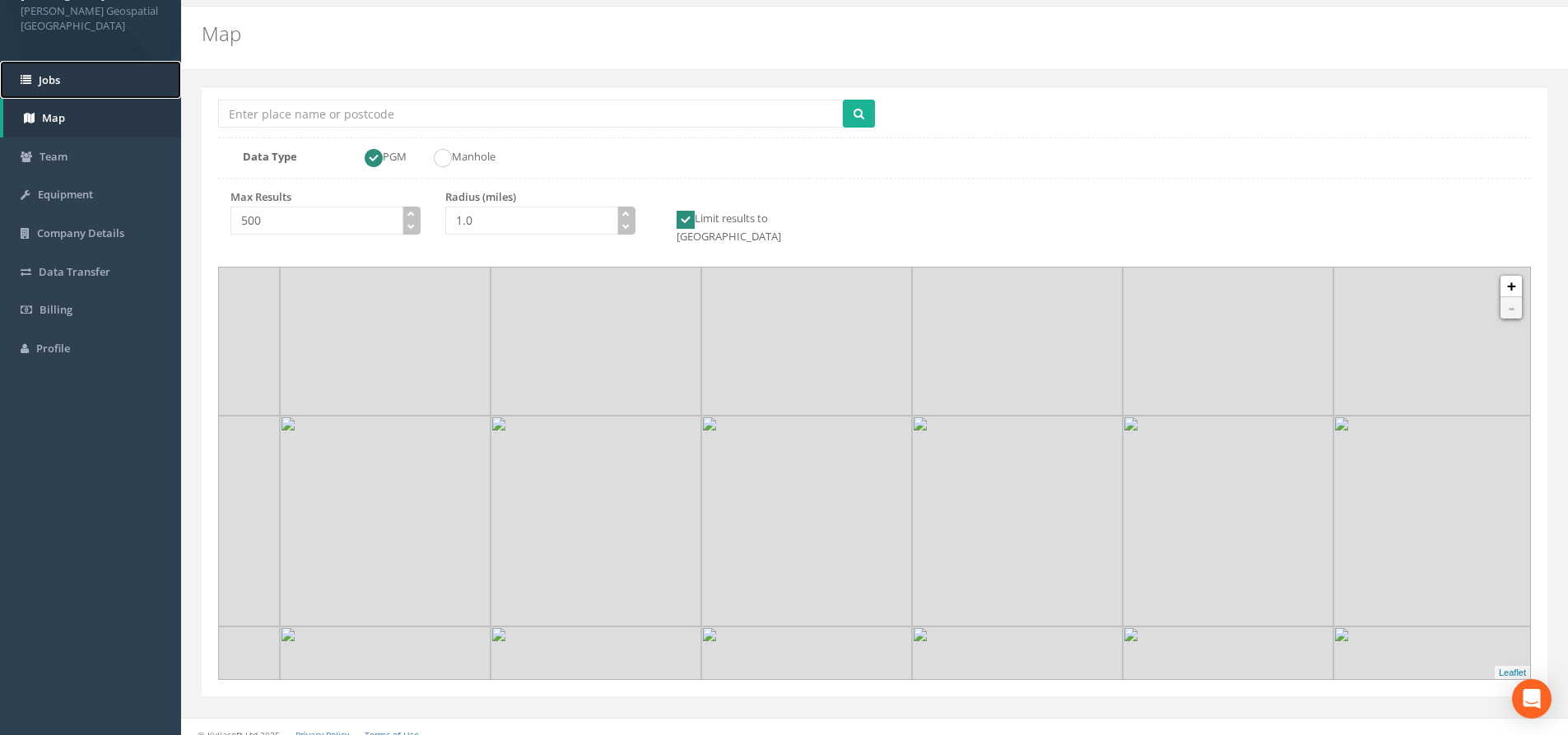
click at [57, 73] on span "Jobs" at bounding box center [49, 79] width 21 height 15
